Goal: Task Accomplishment & Management: Manage account settings

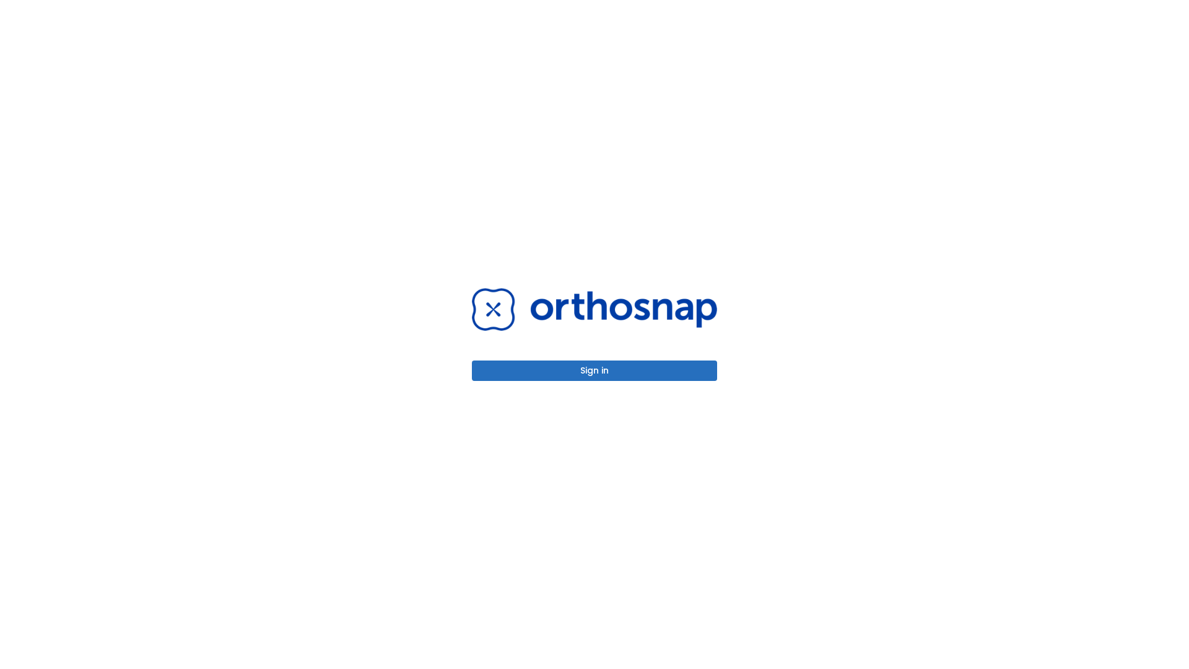
click at [595, 370] on button "Sign in" at bounding box center [594, 371] width 245 height 20
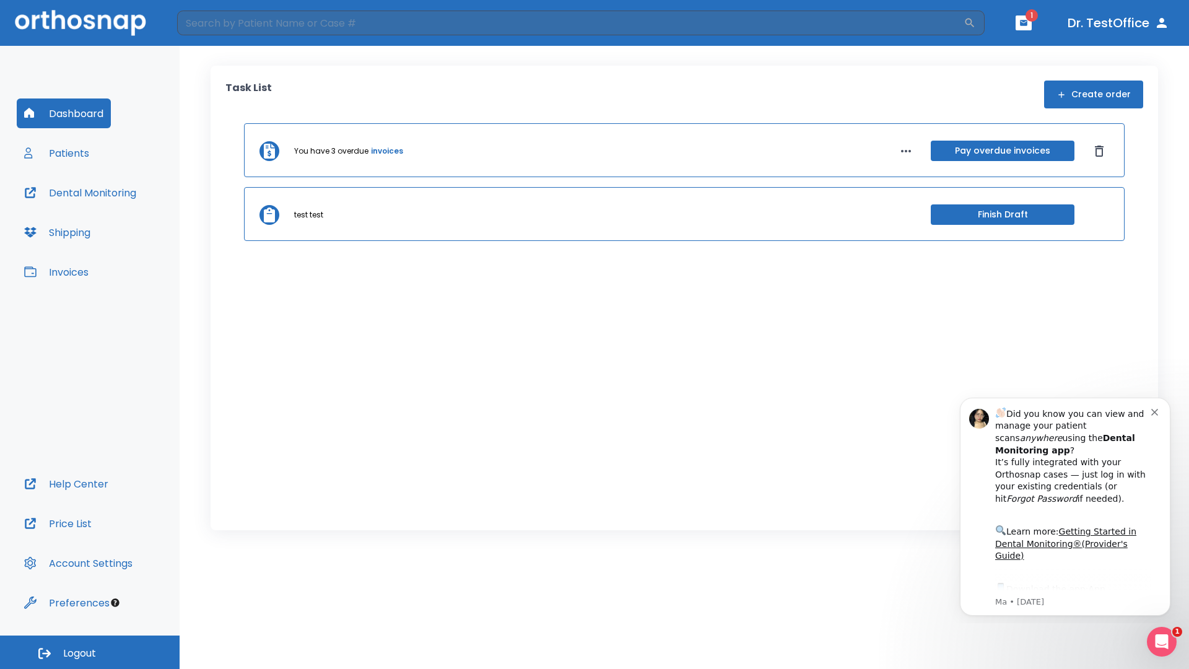
click at [90, 652] on span "Logout" at bounding box center [79, 654] width 33 height 14
